Goal: Leave review/rating

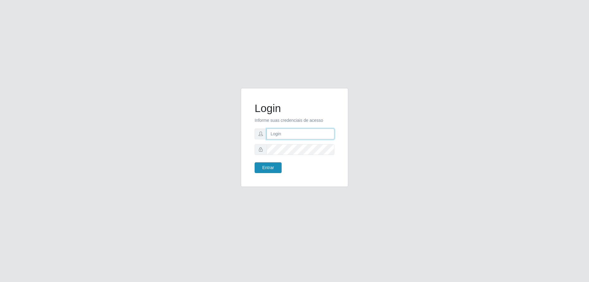
type input "mayara@frigomaster"
click at [267, 168] on button "Entrar" at bounding box center [268, 167] width 27 height 11
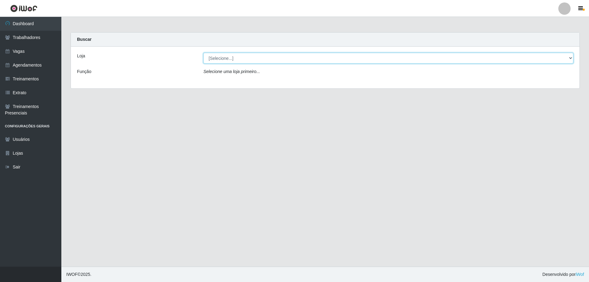
click at [218, 59] on select "[Selecione...] FrigoMaster" at bounding box center [389, 58] width 370 height 11
select select "392"
click at [204, 53] on select "[Selecione...] FrigoMaster" at bounding box center [389, 58] width 370 height 11
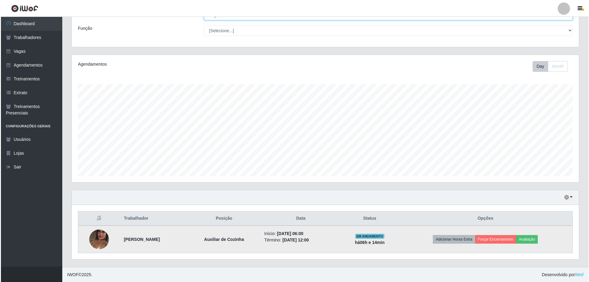
scroll to position [44, 0]
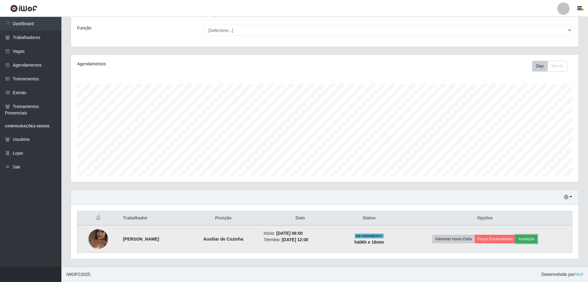
click at [528, 239] on button "Avaliação" at bounding box center [526, 239] width 22 height 9
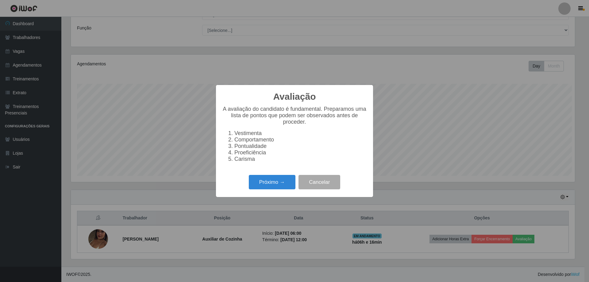
scroll to position [127, 504]
click at [278, 178] on div "Próximo → Cancelar" at bounding box center [294, 181] width 145 height 17
click at [275, 180] on button "Próximo →" at bounding box center [272, 182] width 47 height 14
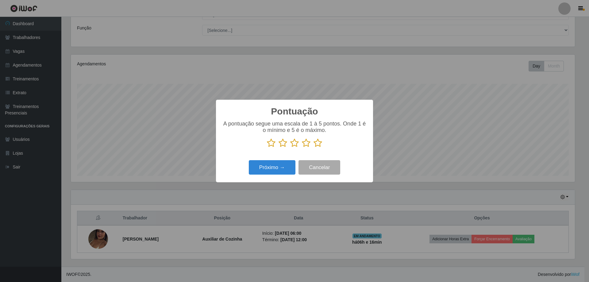
click at [316, 145] on icon at bounding box center [318, 142] width 9 height 9
click at [314, 148] on input "radio" at bounding box center [314, 148] width 0 height 0
click at [282, 166] on button "Próximo →" at bounding box center [272, 167] width 47 height 14
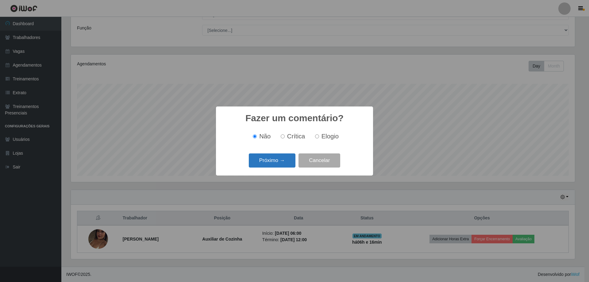
click at [274, 160] on button "Próximo →" at bounding box center [272, 161] width 47 height 14
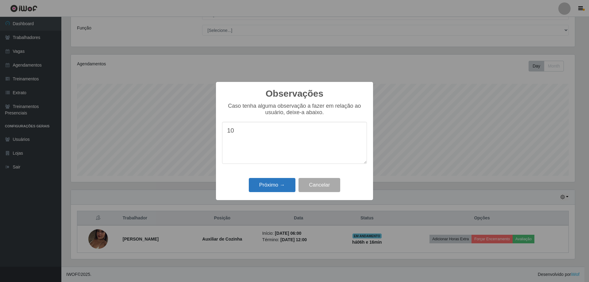
type textarea "10"
click at [269, 185] on button "Próximo →" at bounding box center [272, 185] width 47 height 14
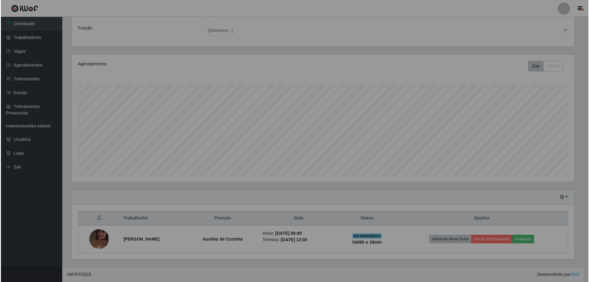
scroll to position [127, 507]
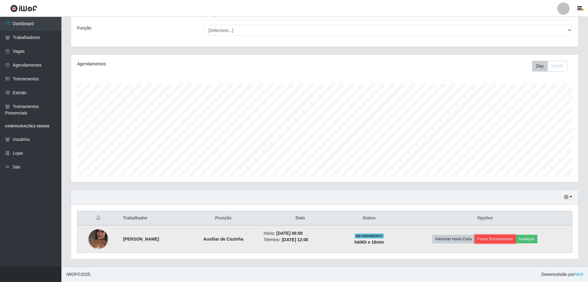
click at [495, 242] on button "Forçar Encerramento" at bounding box center [495, 239] width 41 height 9
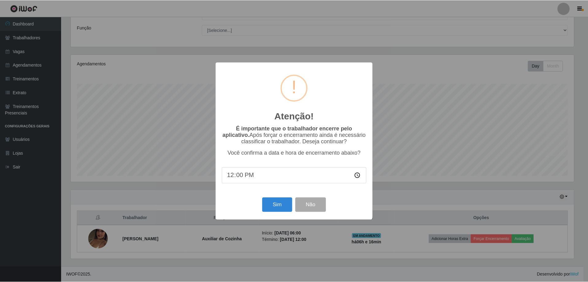
scroll to position [127, 504]
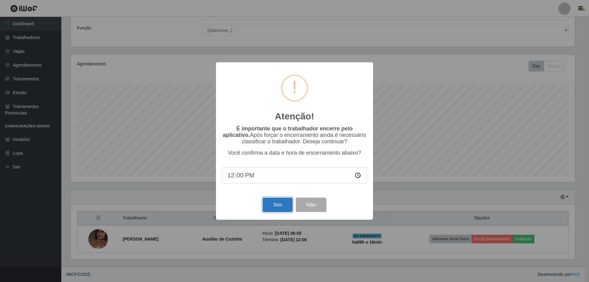
click at [271, 203] on button "Sim" at bounding box center [278, 205] width 30 height 14
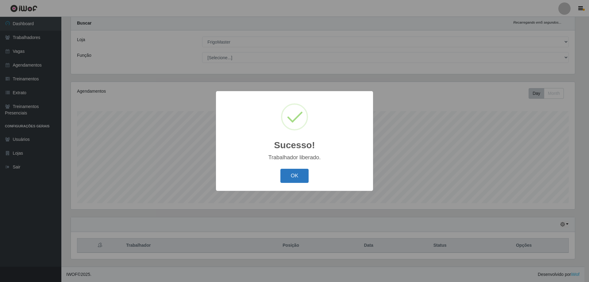
click at [283, 176] on button "OK" at bounding box center [295, 176] width 29 height 14
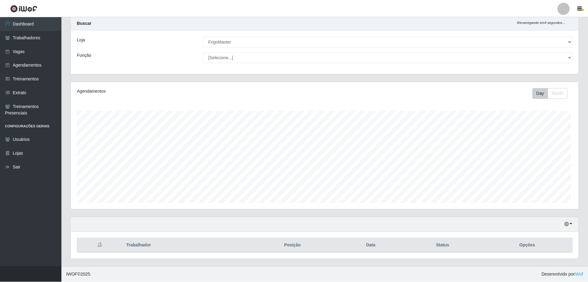
scroll to position [127, 507]
